Goal: Task Accomplishment & Management: Manage account settings

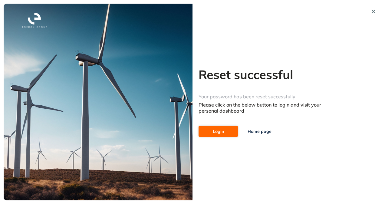
click at [220, 130] on span "Login" at bounding box center [218, 131] width 11 height 7
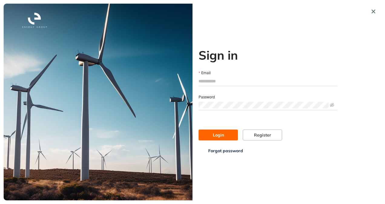
click at [239, 85] on input "Email" at bounding box center [268, 81] width 139 height 9
type input "**********"
click at [220, 134] on span "Login" at bounding box center [218, 135] width 11 height 7
click at [199, 130] on button "Login" at bounding box center [218, 135] width 39 height 11
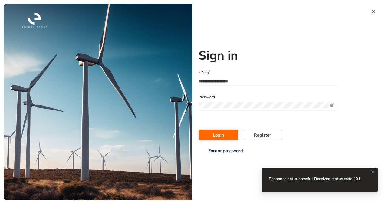
click at [212, 137] on button "Login" at bounding box center [218, 135] width 39 height 11
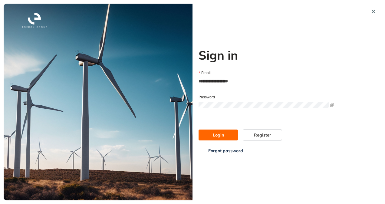
click at [226, 152] on span "Forgot password" at bounding box center [225, 150] width 35 height 7
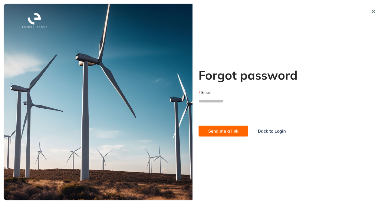
click at [218, 104] on input "Email" at bounding box center [268, 101] width 139 height 9
type input "**********"
click at [212, 131] on span "Send me a link" at bounding box center [223, 131] width 30 height 7
click at [239, 131] on button "Send me a link" at bounding box center [224, 131] width 50 height 11
